Goal: Task Accomplishment & Management: Manage account settings

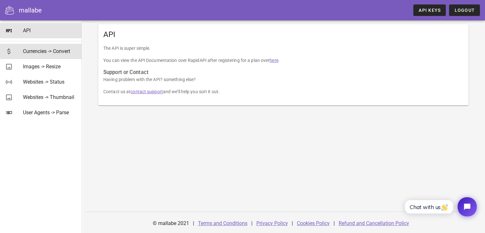
click at [40, 50] on div "Currencies -> Convert" at bounding box center [50, 51] width 54 height 6
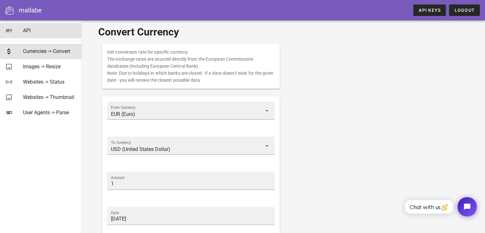
click at [47, 32] on div "API" at bounding box center [50, 30] width 54 height 6
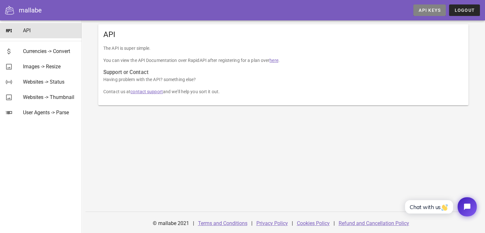
click at [426, 11] on span "API Keys" at bounding box center [429, 10] width 22 height 5
